Goal: Information Seeking & Learning: Understand process/instructions

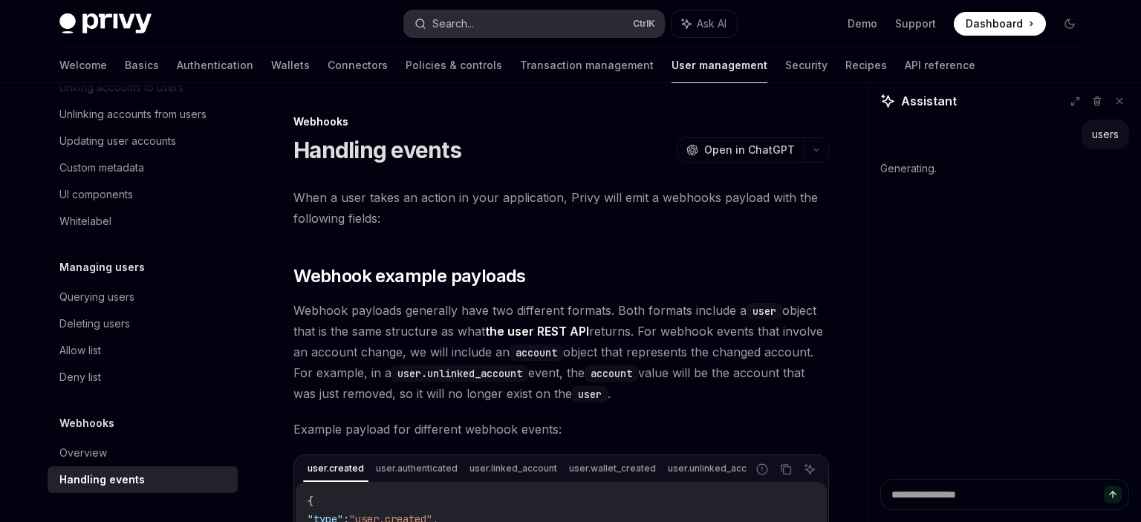
click at [461, 27] on div "Search..." at bounding box center [453, 24] width 42 height 18
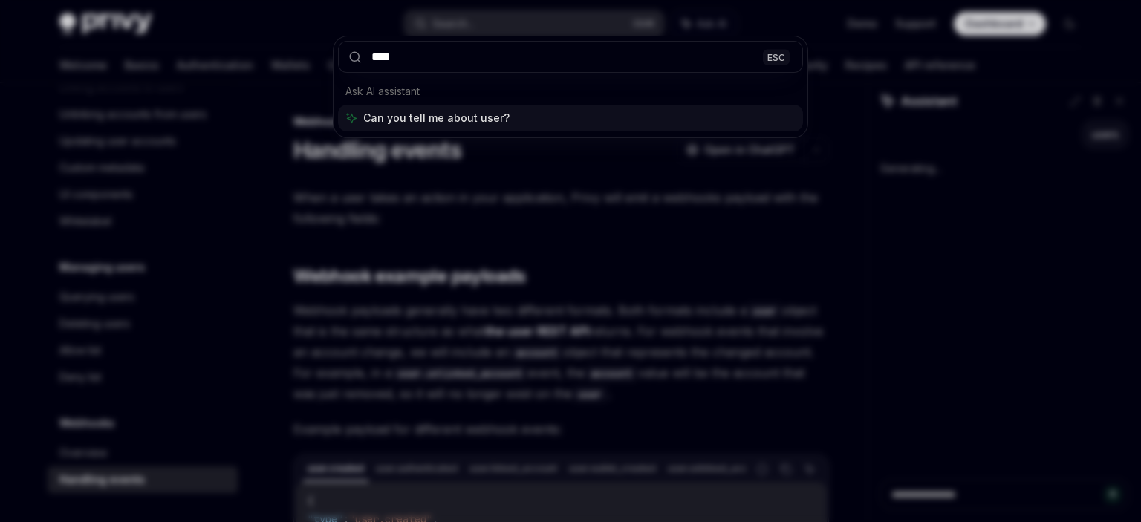
type input "*****"
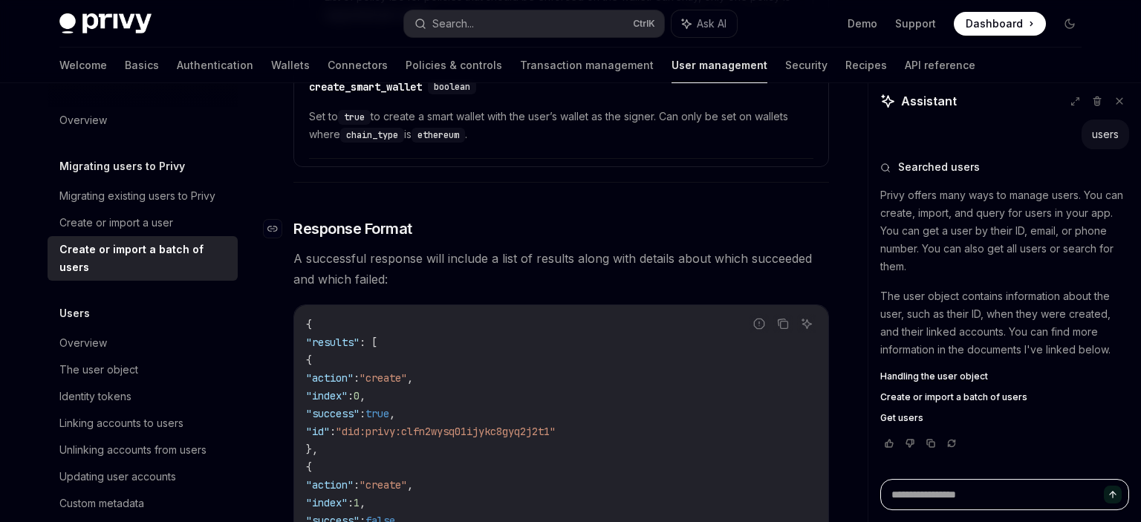
scroll to position [1823, 0]
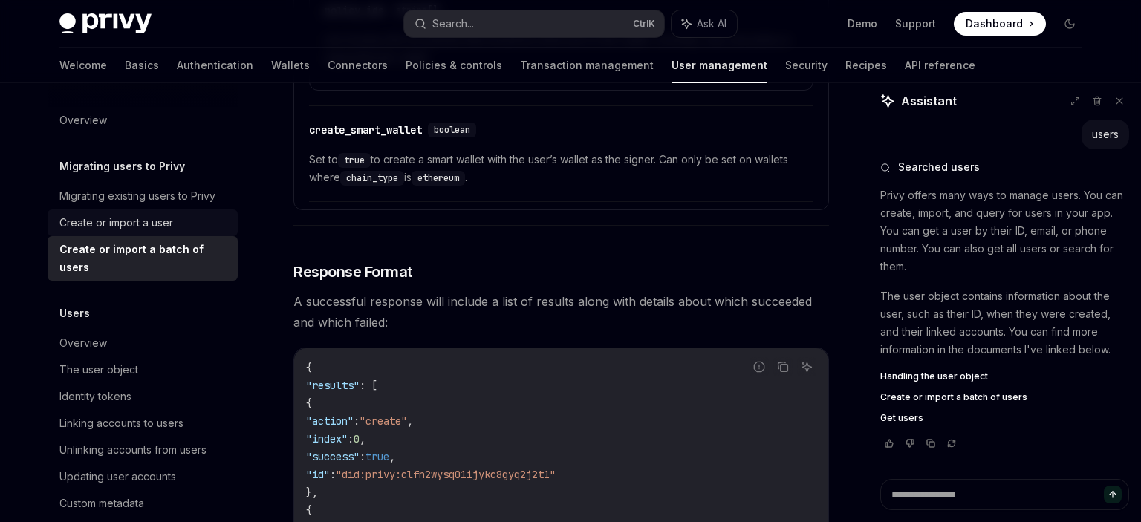
click at [195, 226] on div "Create or import a user" at bounding box center [143, 223] width 169 height 18
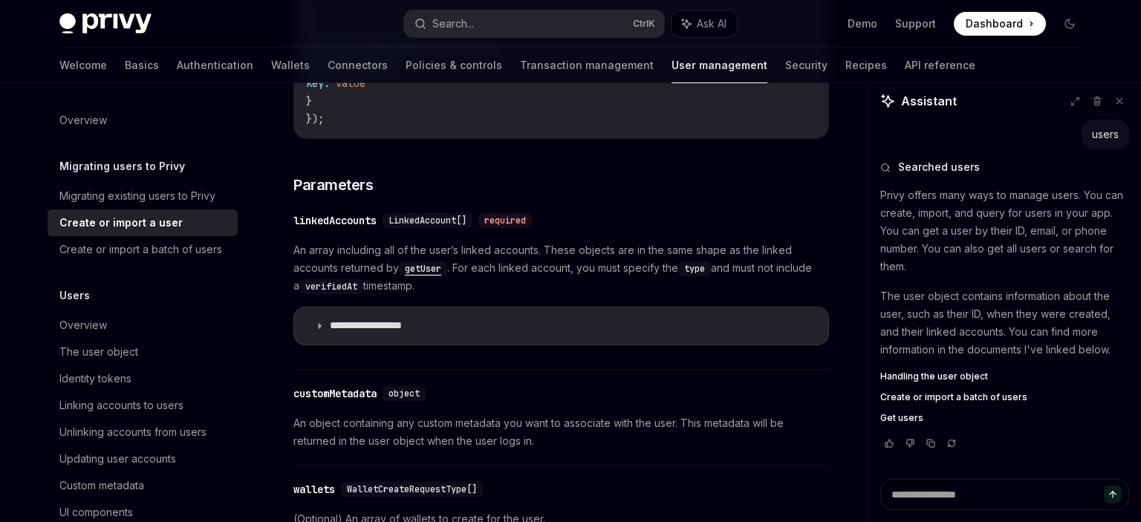
scroll to position [314, 0]
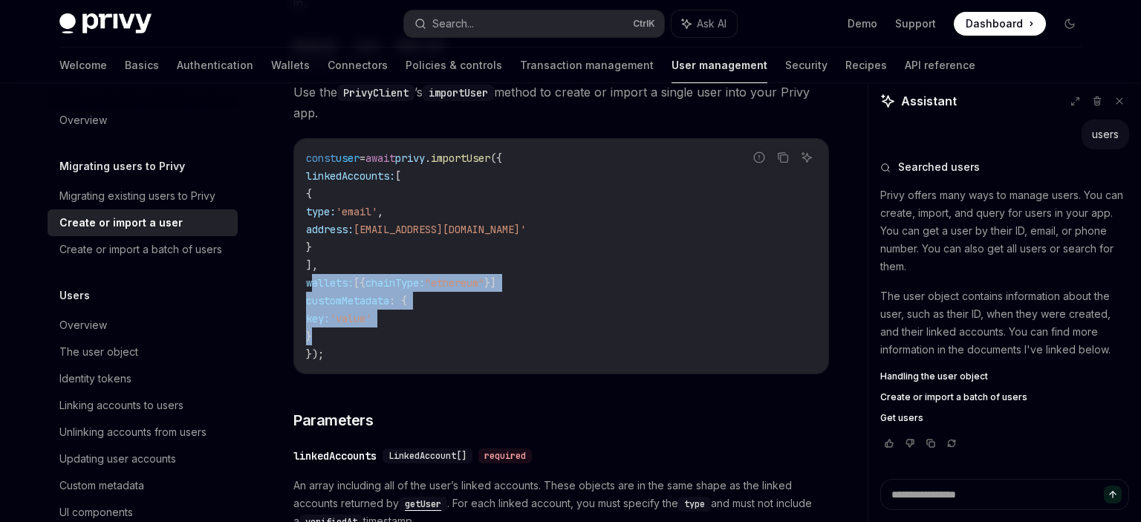
drag, startPoint x: 315, startPoint y: 259, endPoint x: 456, endPoint y: 315, distance: 152.1
click at [456, 315] on code "const user = await privy . importUser ({ linkedAccounts: [ { type: 'email' , ad…" at bounding box center [561, 256] width 510 height 214
copy code "wallets: [{ chainType: "ethereum" }] customMetadata : { key: 'value' }"
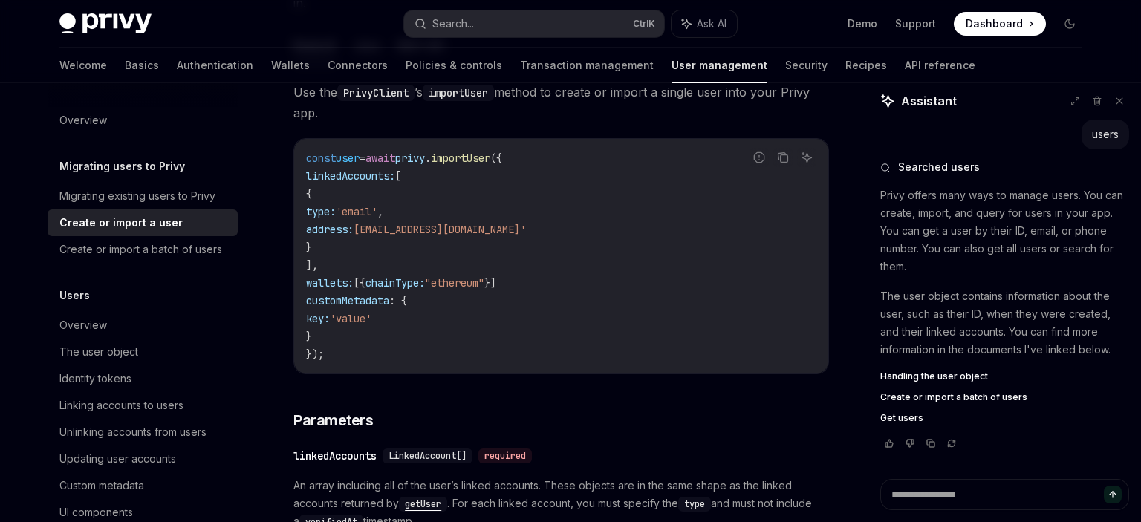
click at [435, 325] on code "const user = await privy . importUser ({ linkedAccounts: [ { type: 'email' , ad…" at bounding box center [561, 256] width 510 height 214
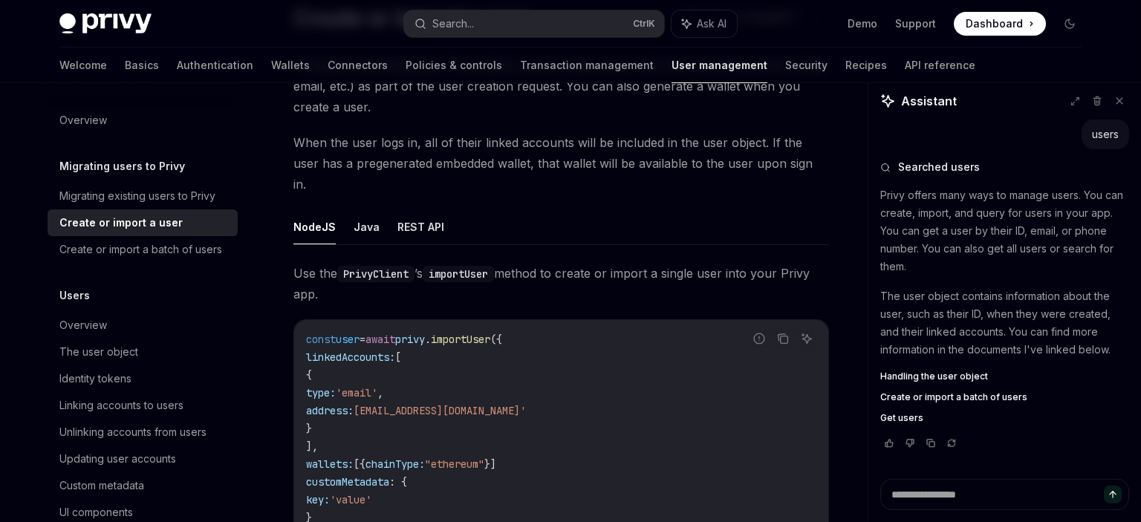
scroll to position [157, 0]
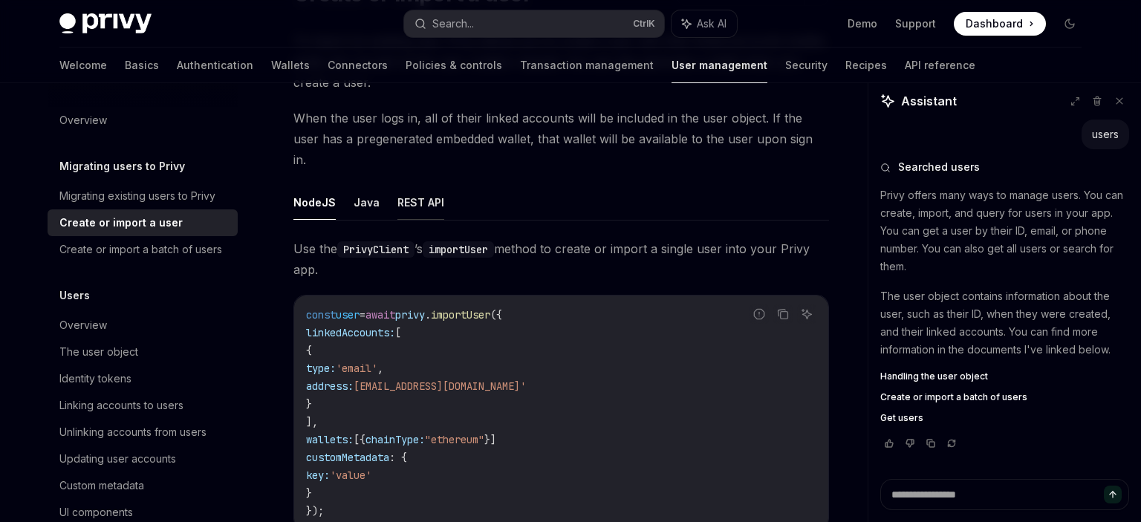
click at [421, 185] on button "REST API" at bounding box center [421, 202] width 47 height 35
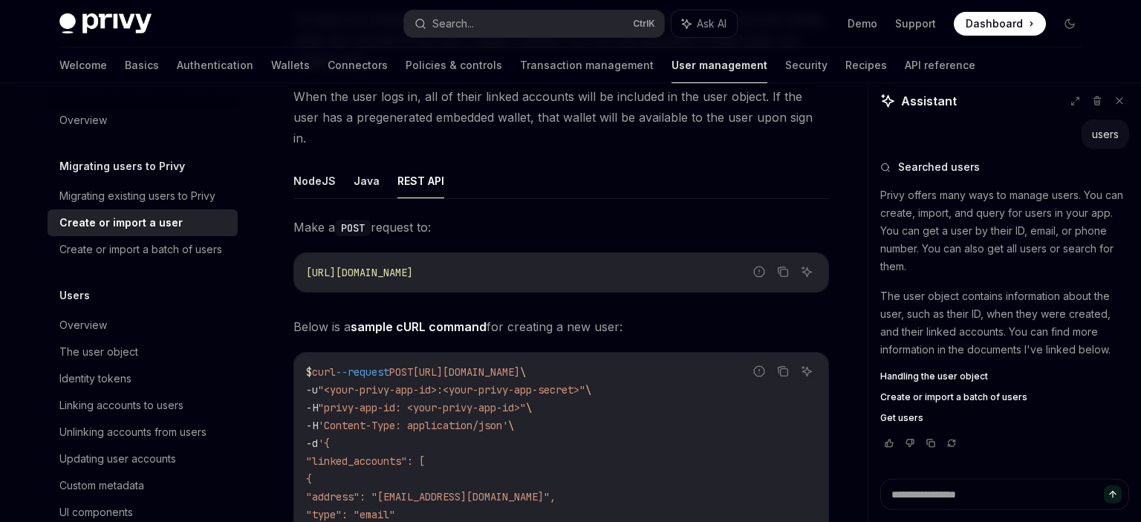
scroll to position [78, 0]
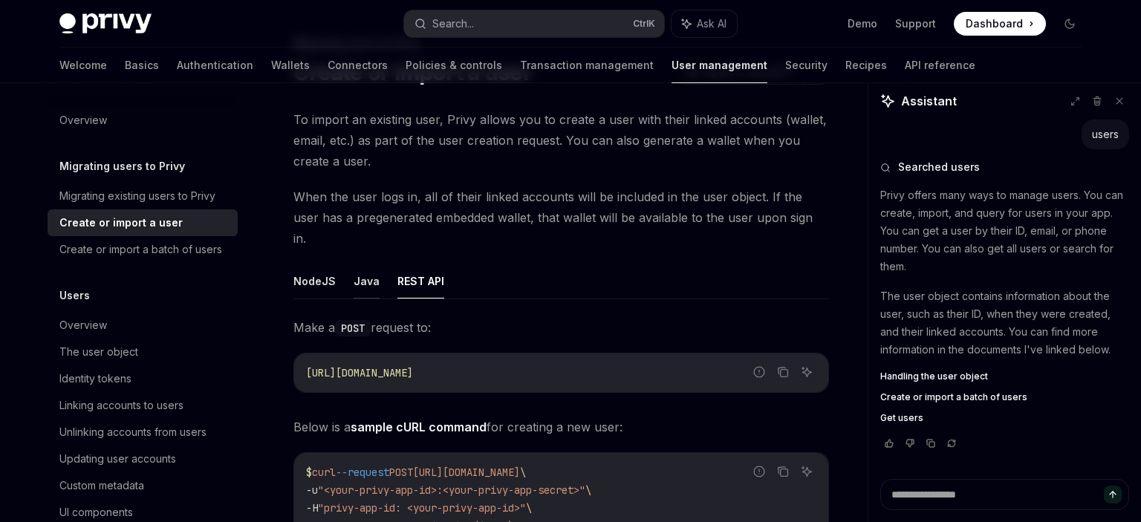
click at [365, 264] on button "Java" at bounding box center [367, 281] width 26 height 35
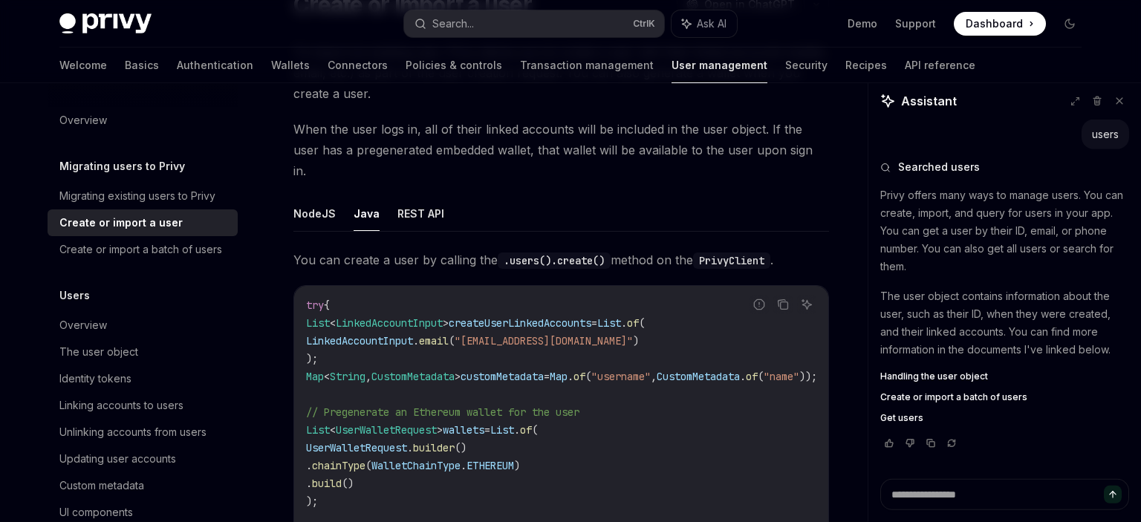
scroll to position [235, 0]
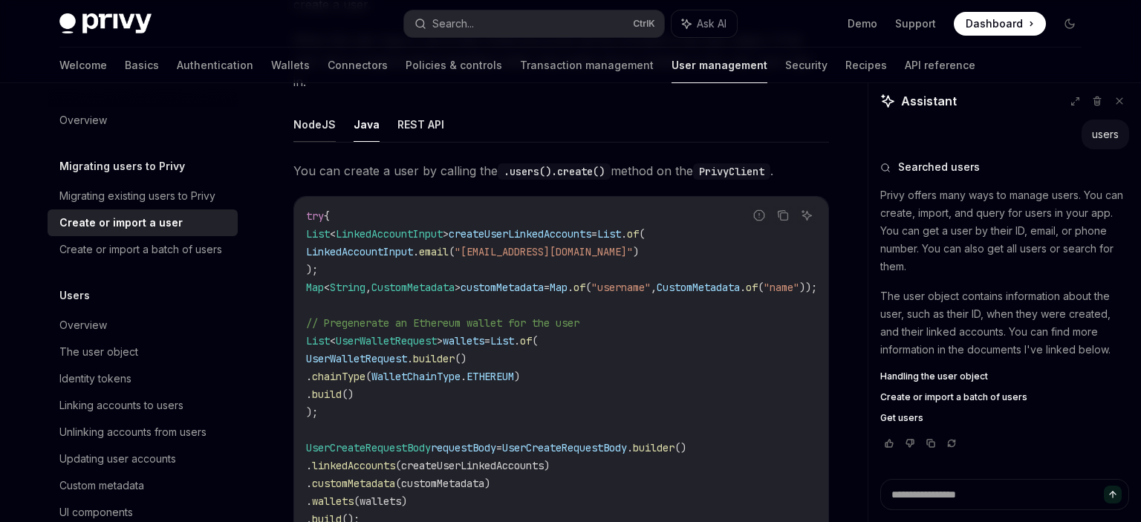
click at [311, 116] on button "NodeJS" at bounding box center [314, 124] width 42 height 35
type textarea "*"
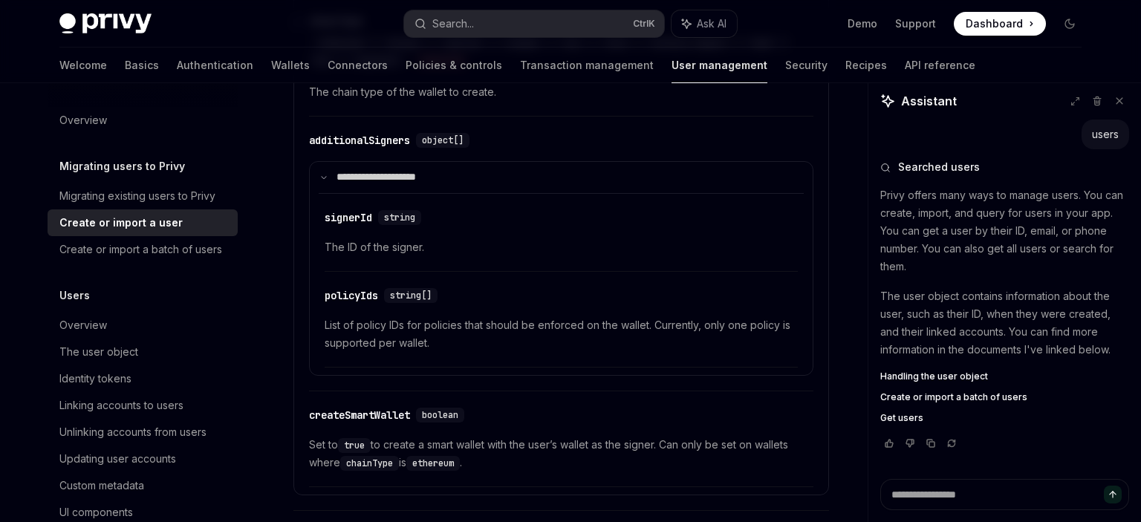
scroll to position [1255, 0]
